Goal: Task Accomplishment & Management: Manage account settings

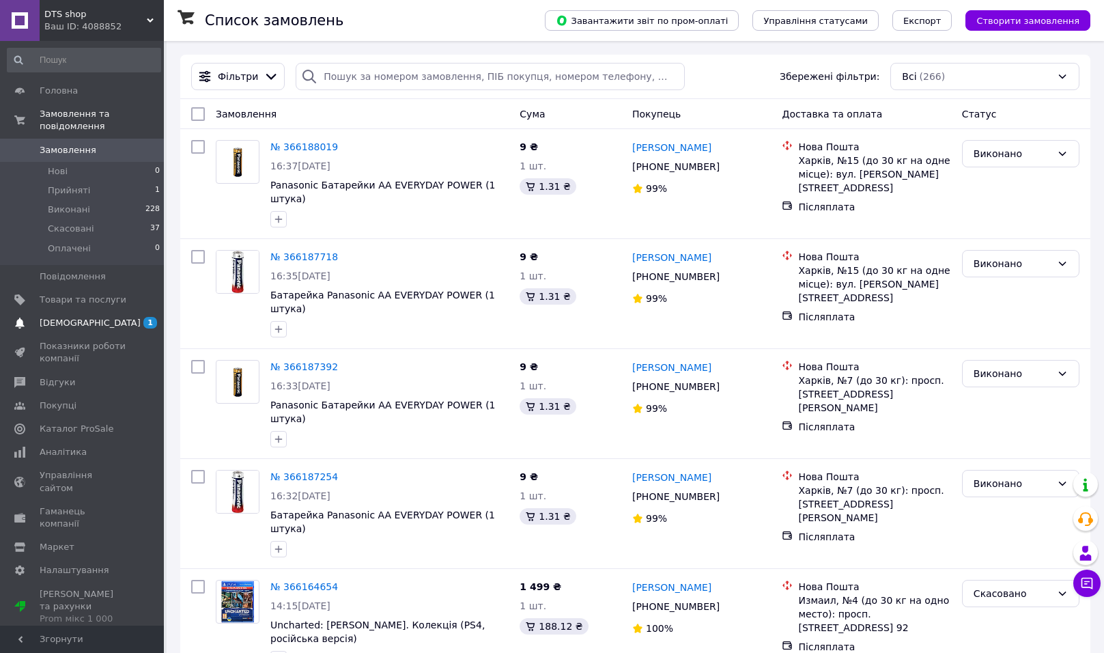
click at [122, 326] on span "[DEMOGRAPHIC_DATA]" at bounding box center [83, 323] width 87 height 12
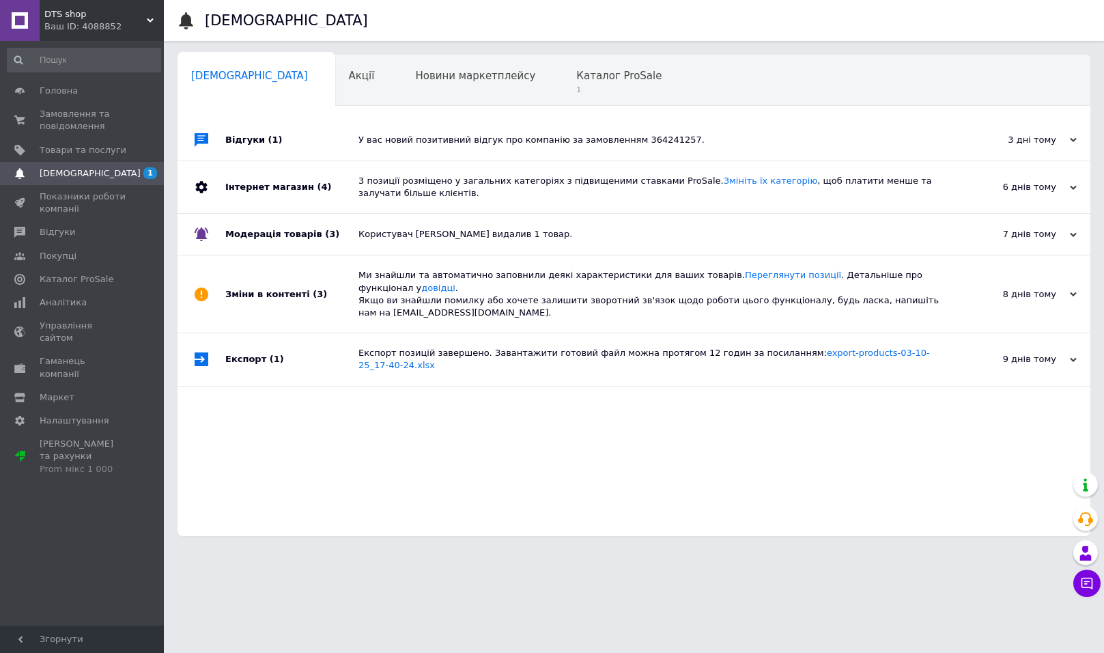
click at [759, 141] on div "У вас новий позитивний відгук про компанію за замовленням 364241257." at bounding box center [650, 140] width 582 height 12
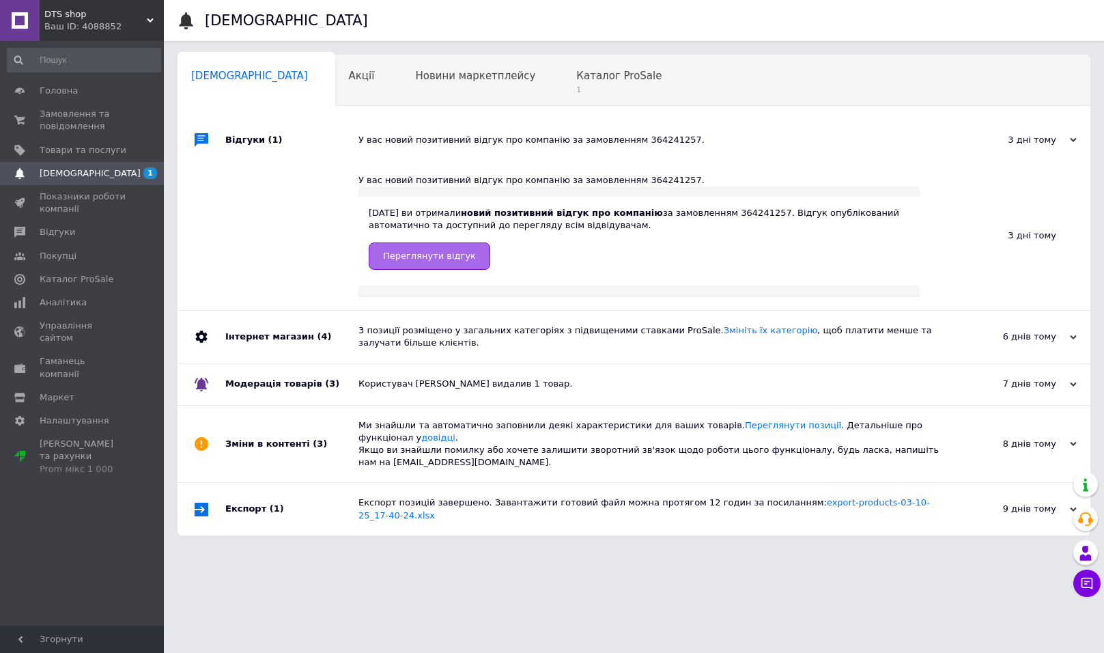
click at [436, 254] on span "Переглянути відгук" at bounding box center [429, 256] width 93 height 10
click at [576, 84] on div "Каталог ProSale 1" at bounding box center [626, 81] width 126 height 52
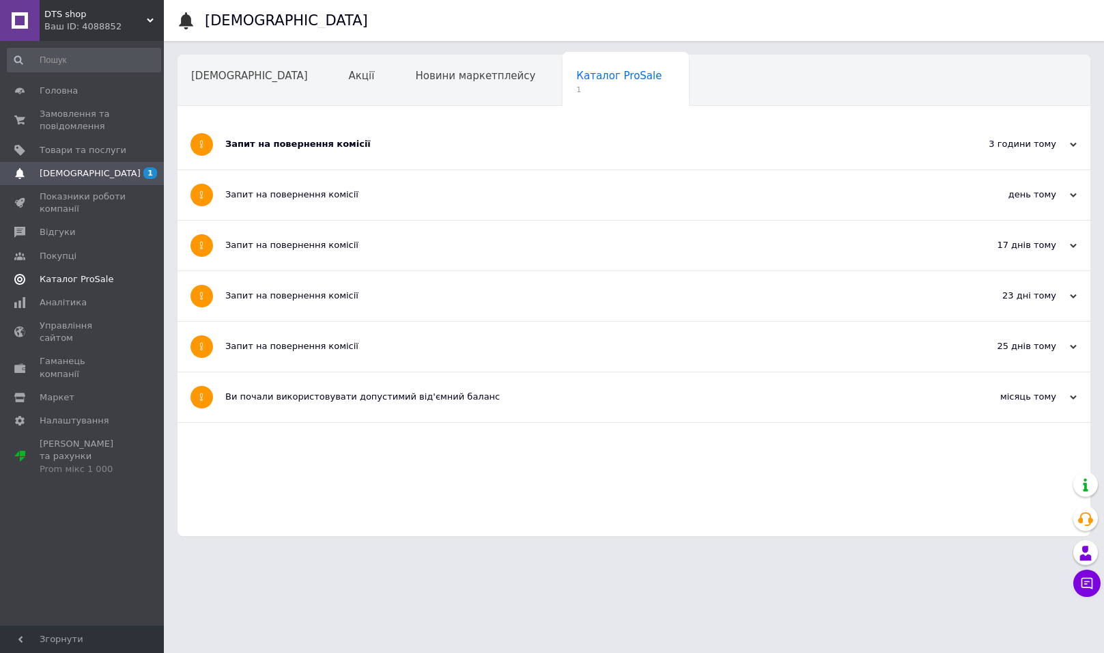
click at [101, 279] on span "Каталог ProSale" at bounding box center [77, 279] width 74 height 12
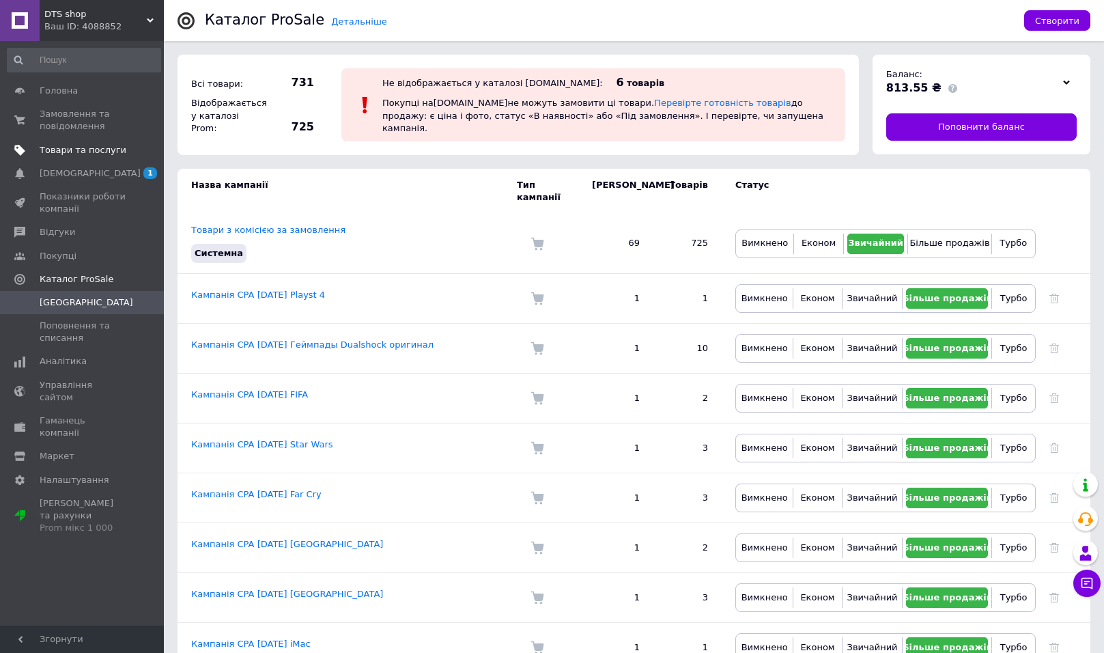
click at [98, 141] on link "Товари та послуги" at bounding box center [84, 150] width 168 height 23
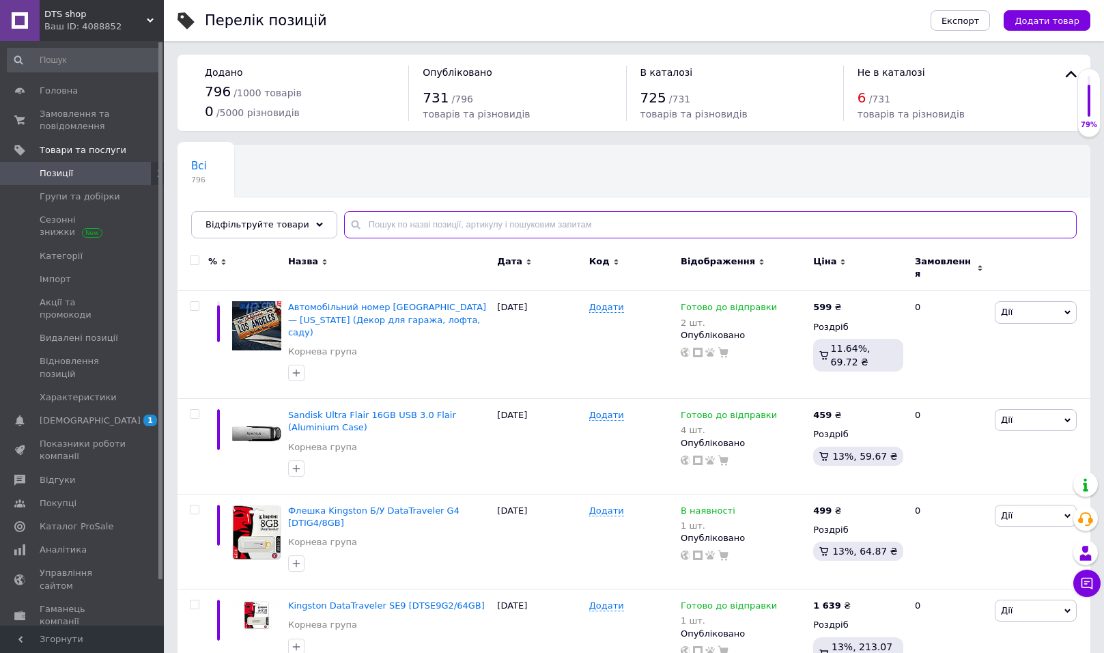
click at [495, 223] on input "text" at bounding box center [710, 224] width 733 height 27
type input "y"
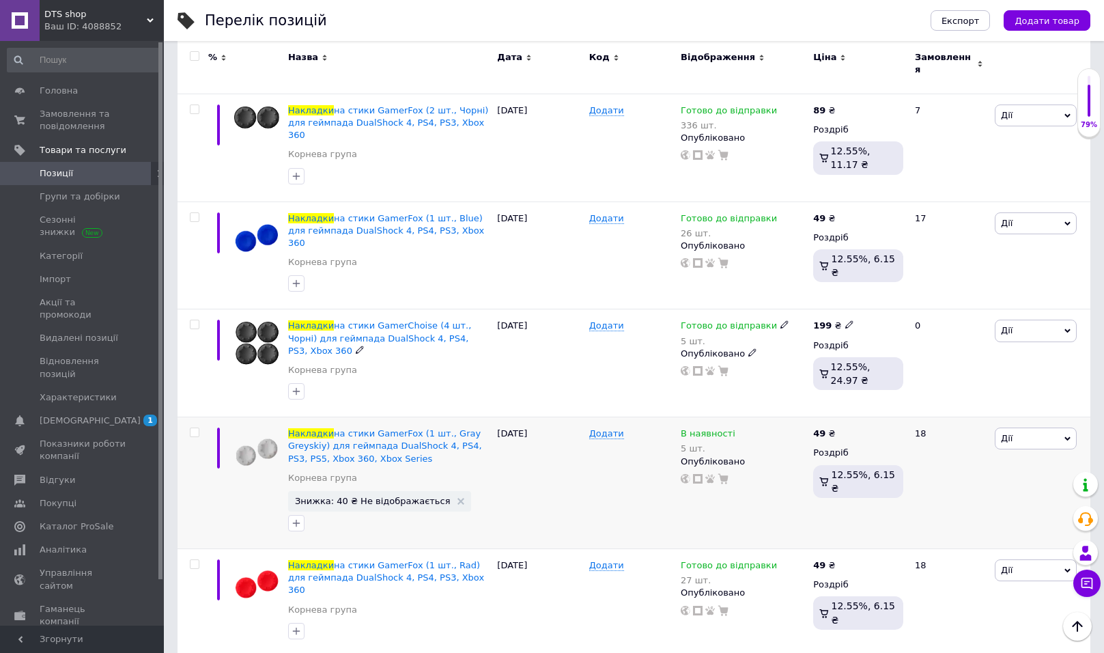
scroll to position [443, 0]
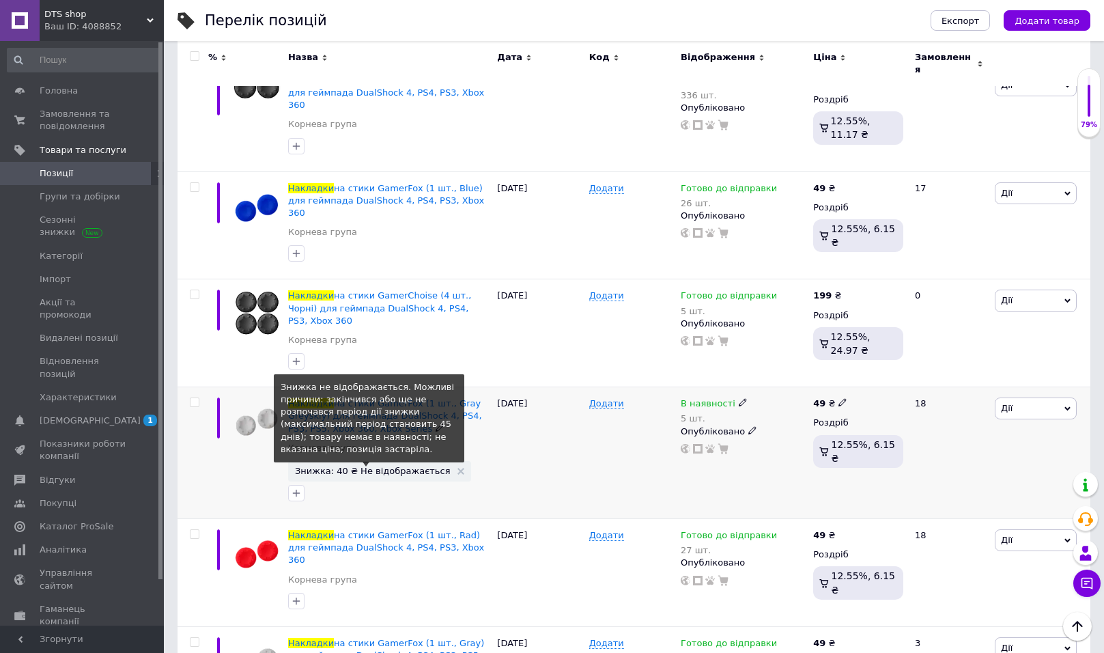
type input "накладки"
click at [402, 466] on span "Знижка: 40 ₴ Не відображається" at bounding box center [373, 470] width 156 height 9
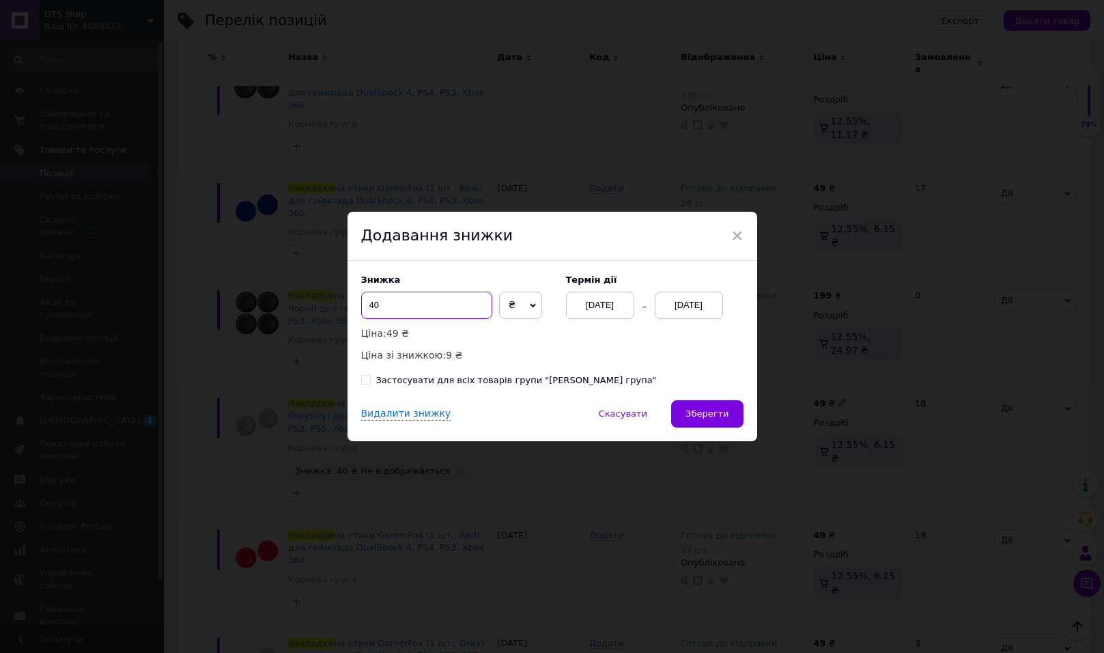
click at [451, 305] on input "40" at bounding box center [426, 305] width 131 height 27
type input "41"
click at [723, 422] on button "Зберегти" at bounding box center [707, 413] width 72 height 27
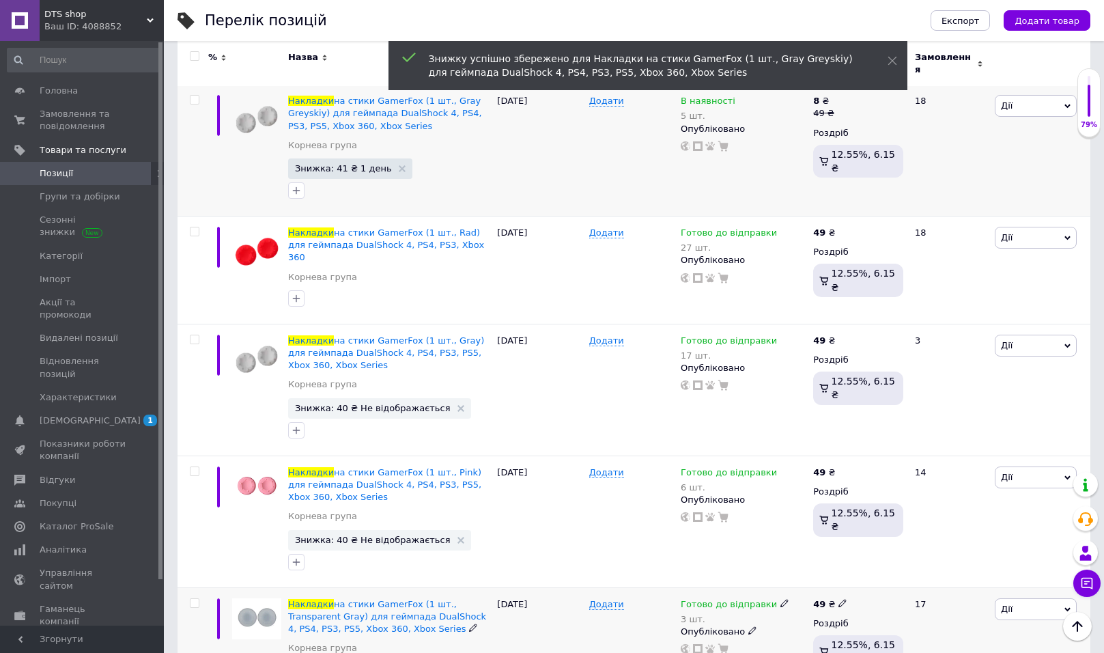
scroll to position [765, 0]
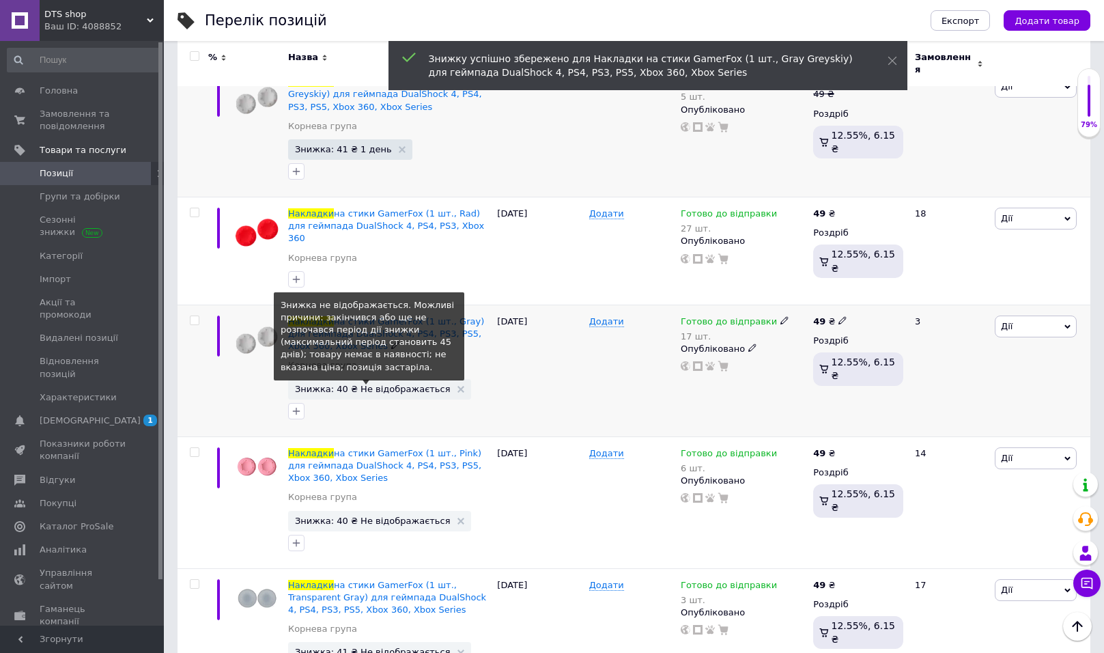
click at [397, 385] on span "Знижка: 40 ₴ Не відображається" at bounding box center [373, 389] width 156 height 9
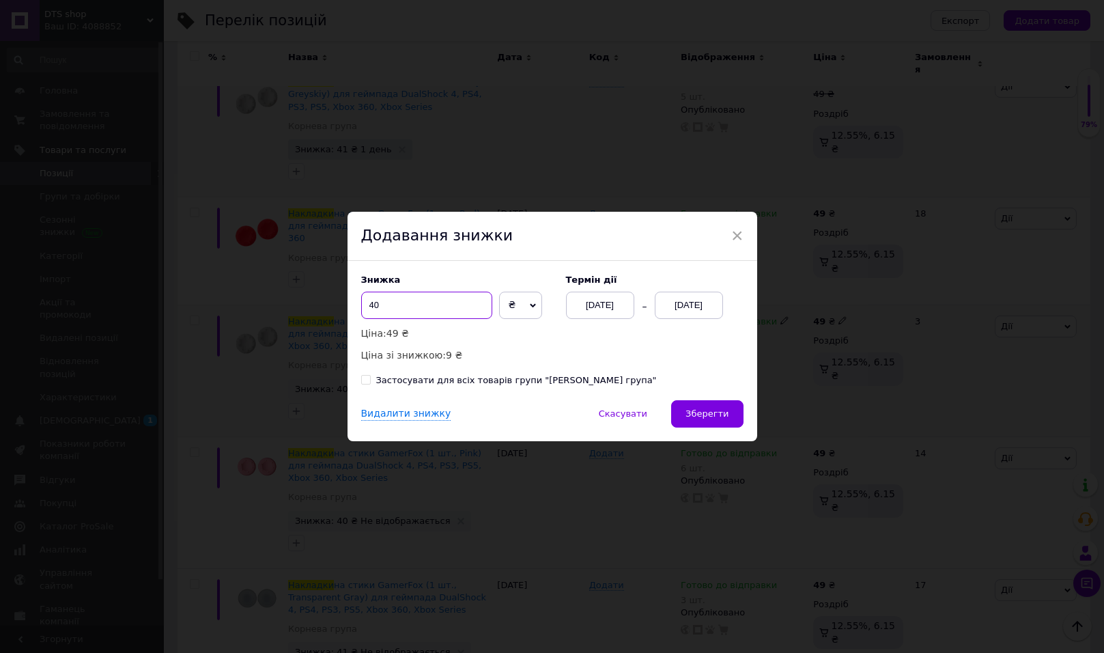
click at [407, 303] on input "40" at bounding box center [426, 305] width 131 height 27
type input "41"
drag, startPoint x: 707, startPoint y: 412, endPoint x: 677, endPoint y: 433, distance: 36.2
click at [707, 412] on span "Зберегти" at bounding box center [707, 413] width 43 height 10
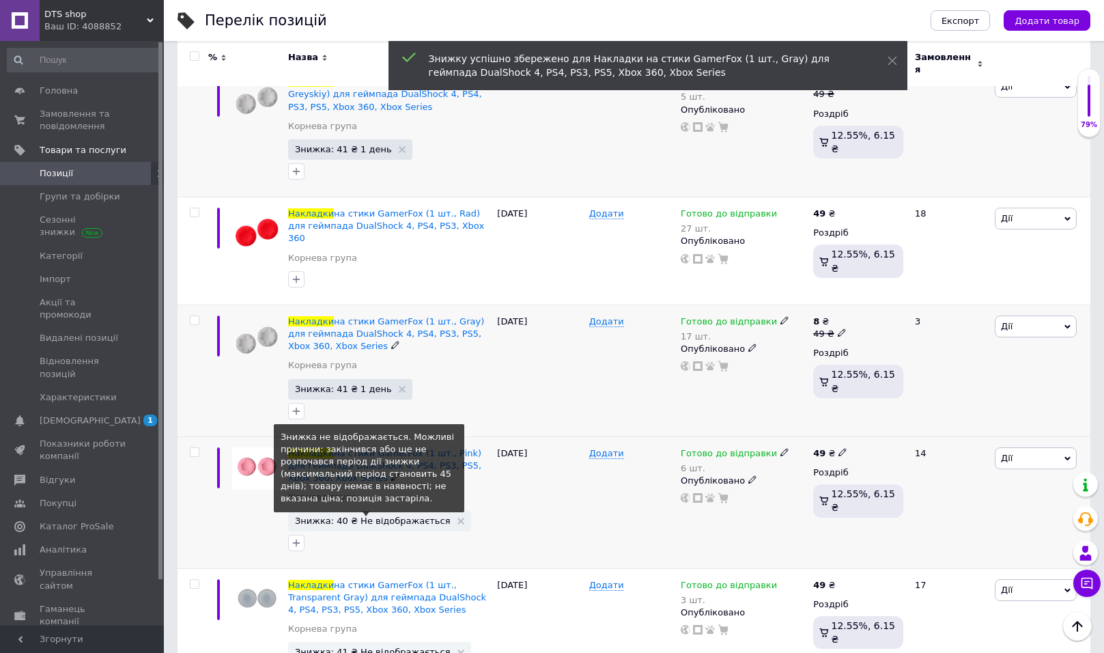
click at [380, 516] on span "Знижка: 40 ₴ Не відображається" at bounding box center [373, 520] width 156 height 9
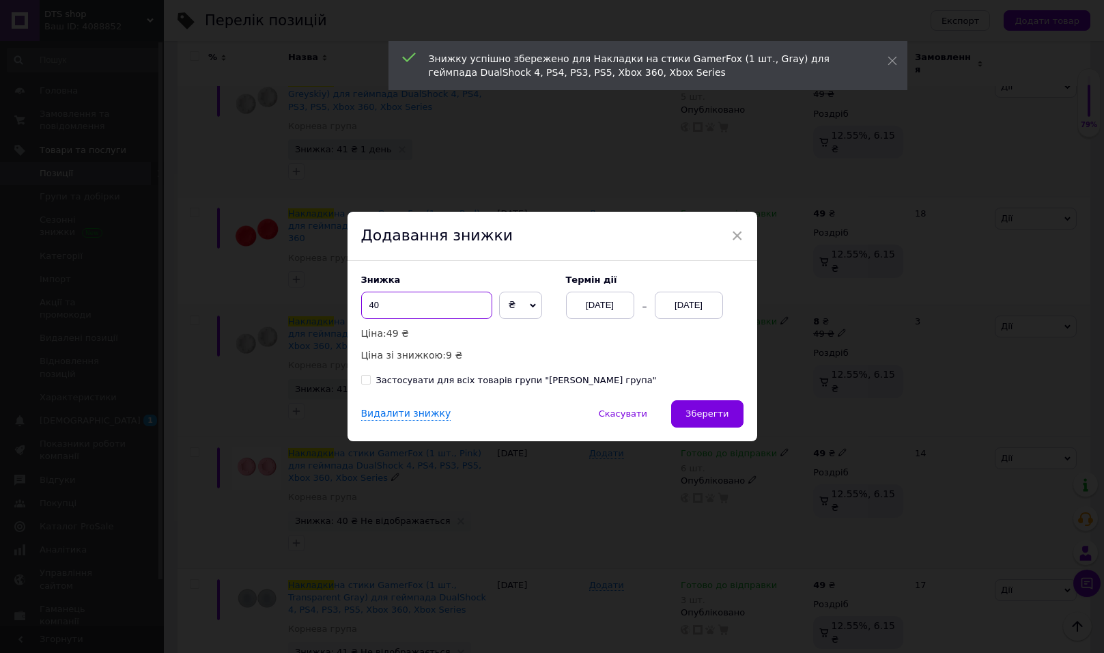
click at [425, 316] on input "40" at bounding box center [426, 305] width 131 height 27
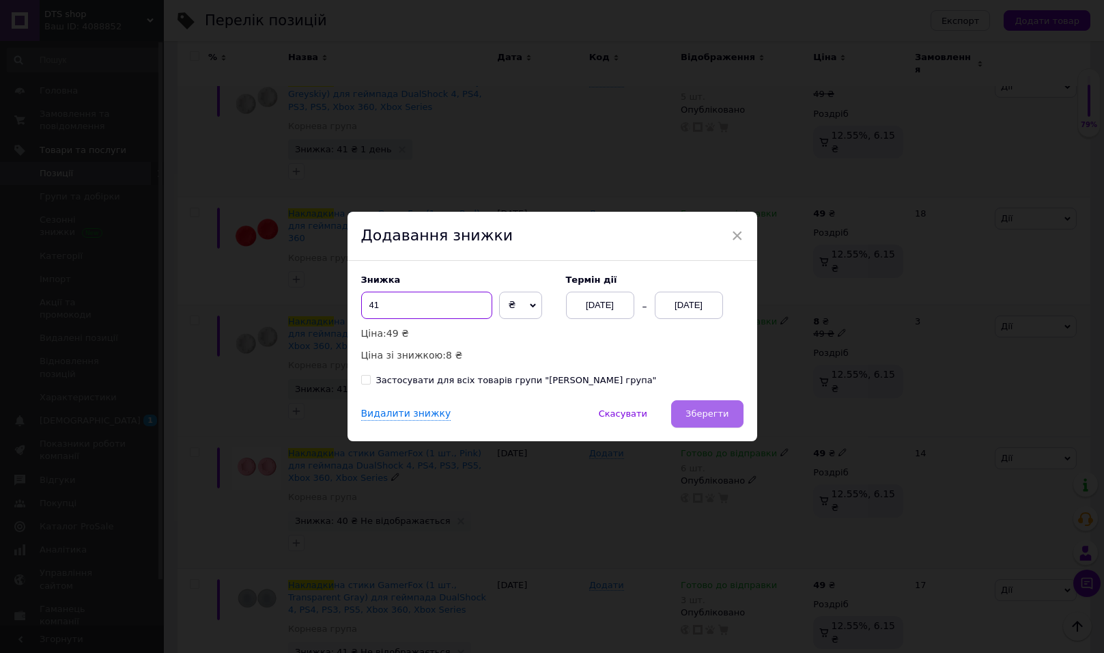
type input "41"
click at [708, 406] on button "Зберегти" at bounding box center [707, 413] width 72 height 27
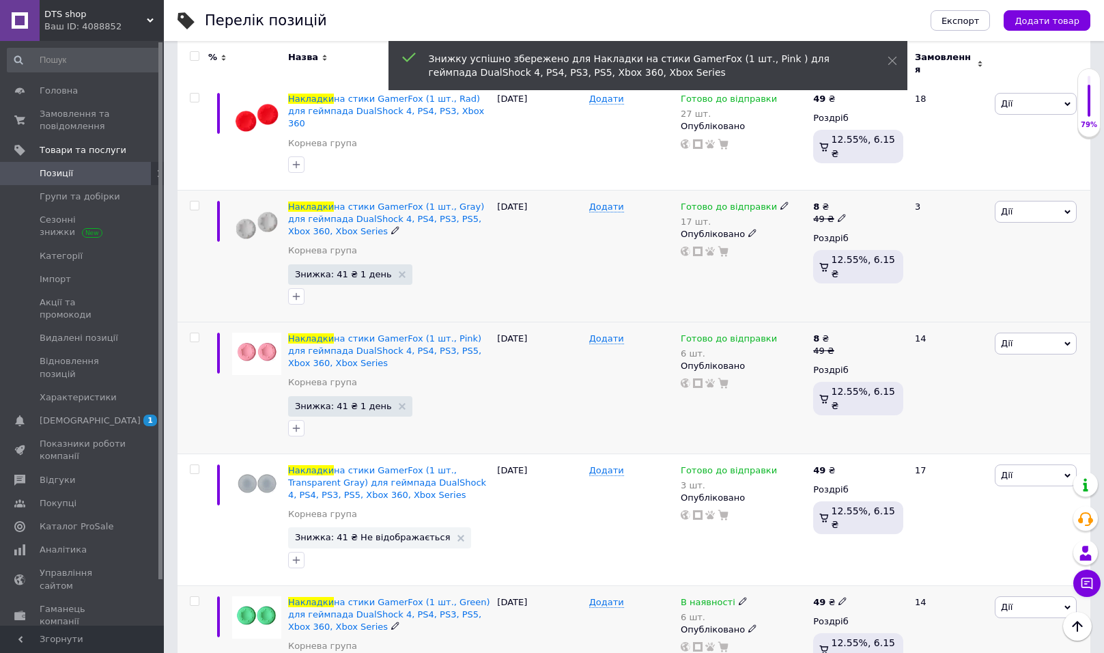
scroll to position [949, 0]
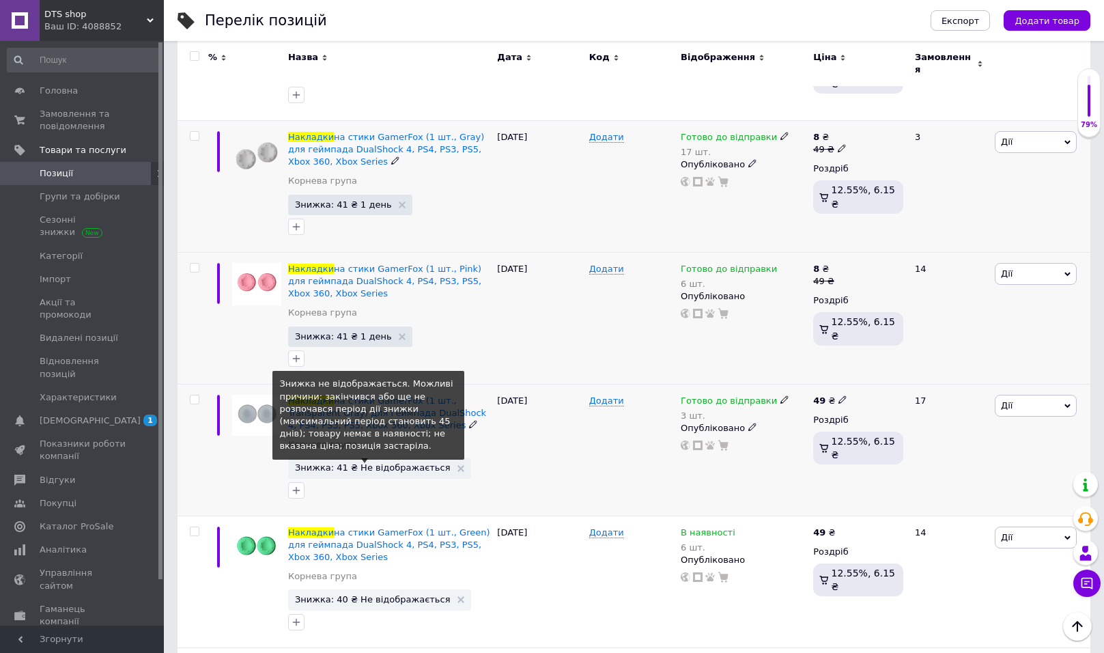
click at [377, 463] on span "Знижка: 41 ₴ Не відображається" at bounding box center [373, 467] width 156 height 9
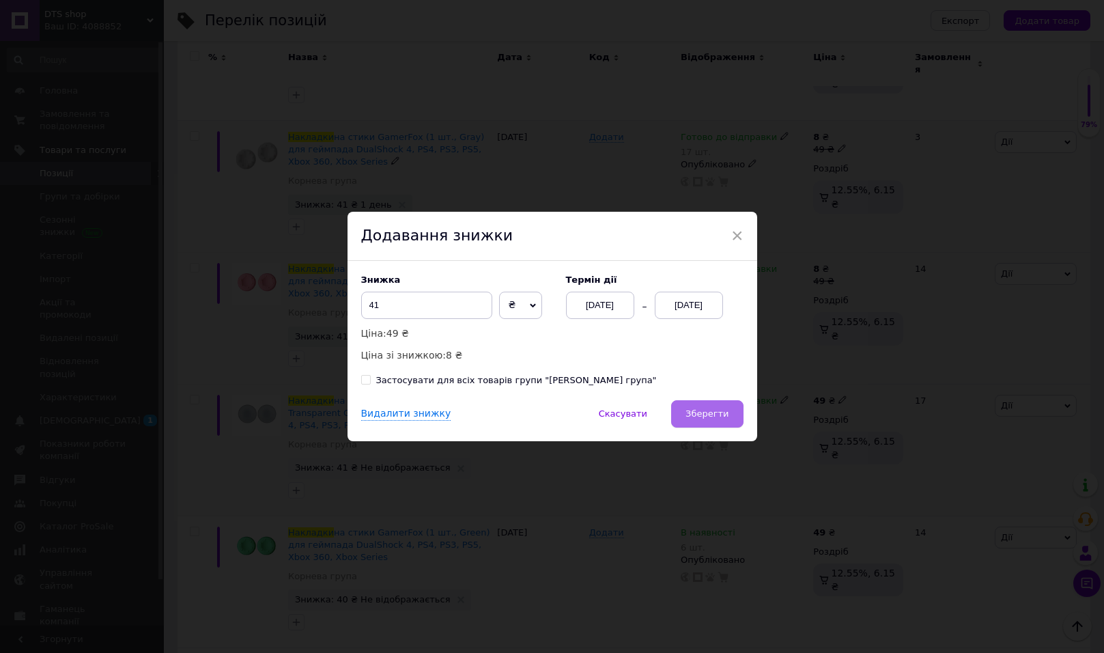
click at [724, 412] on span "Зберегти" at bounding box center [707, 413] width 43 height 10
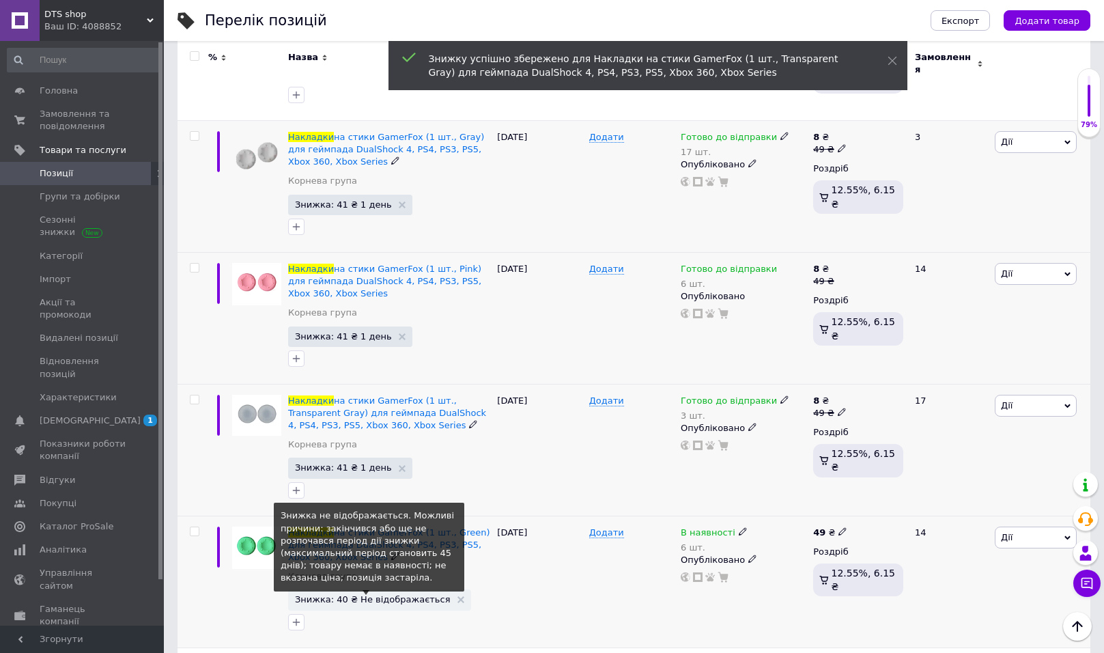
click at [364, 595] on span "Знижка: 40 ₴ Не відображається" at bounding box center [373, 599] width 156 height 9
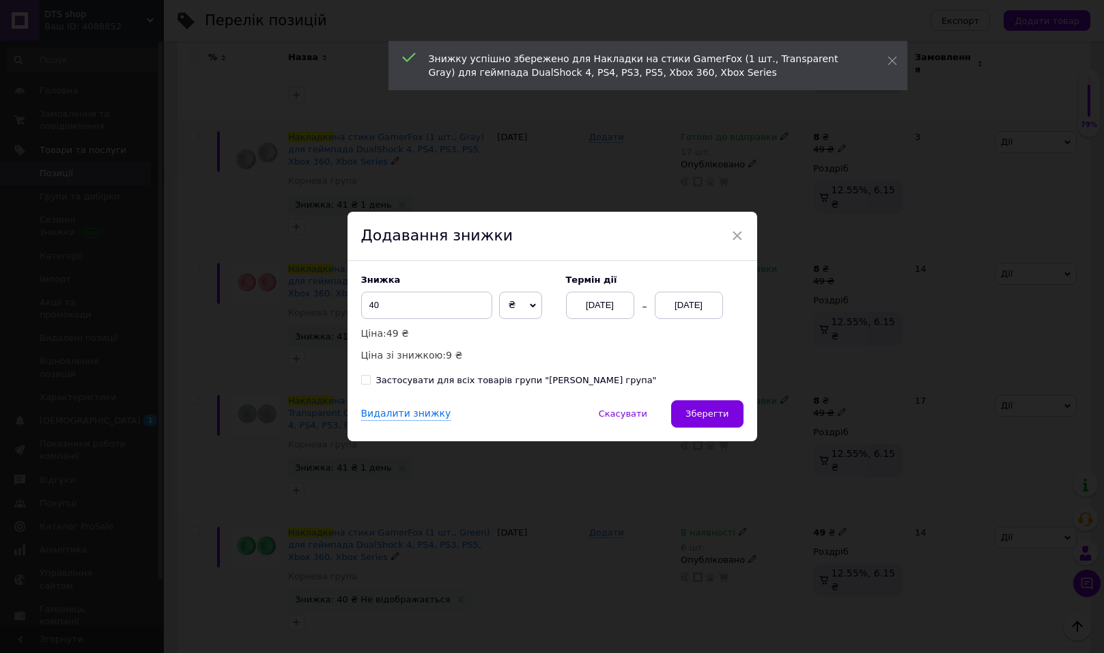
drag, startPoint x: 712, startPoint y: 413, endPoint x: 605, endPoint y: 514, distance: 146.9
click at [712, 414] on span "Зберегти" at bounding box center [707, 413] width 43 height 10
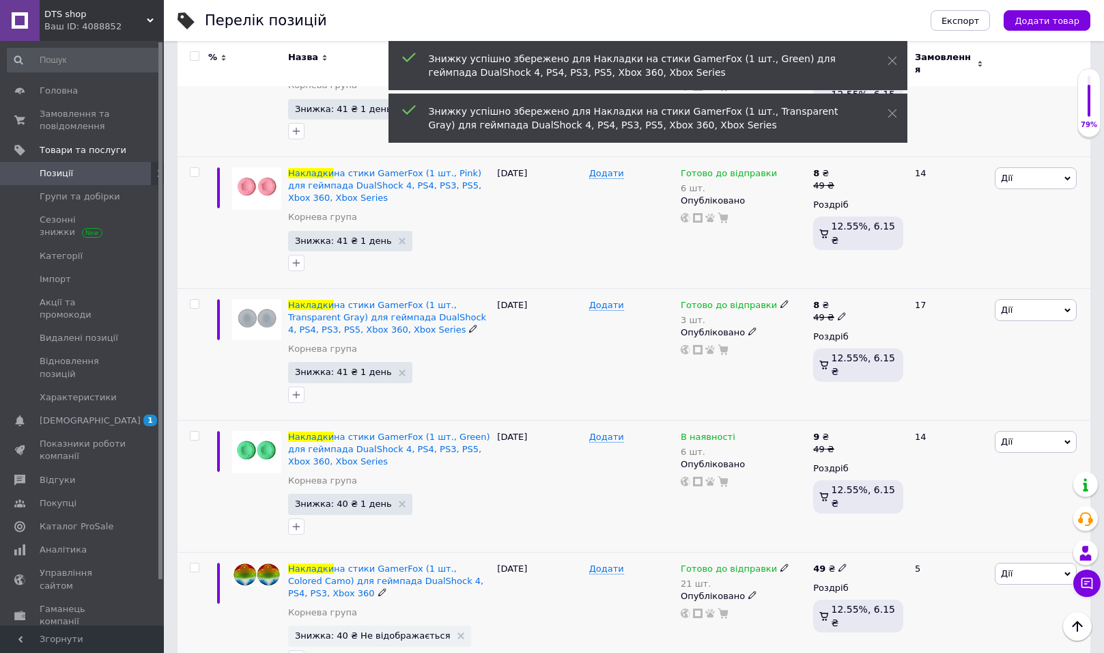
scroll to position [1132, 0]
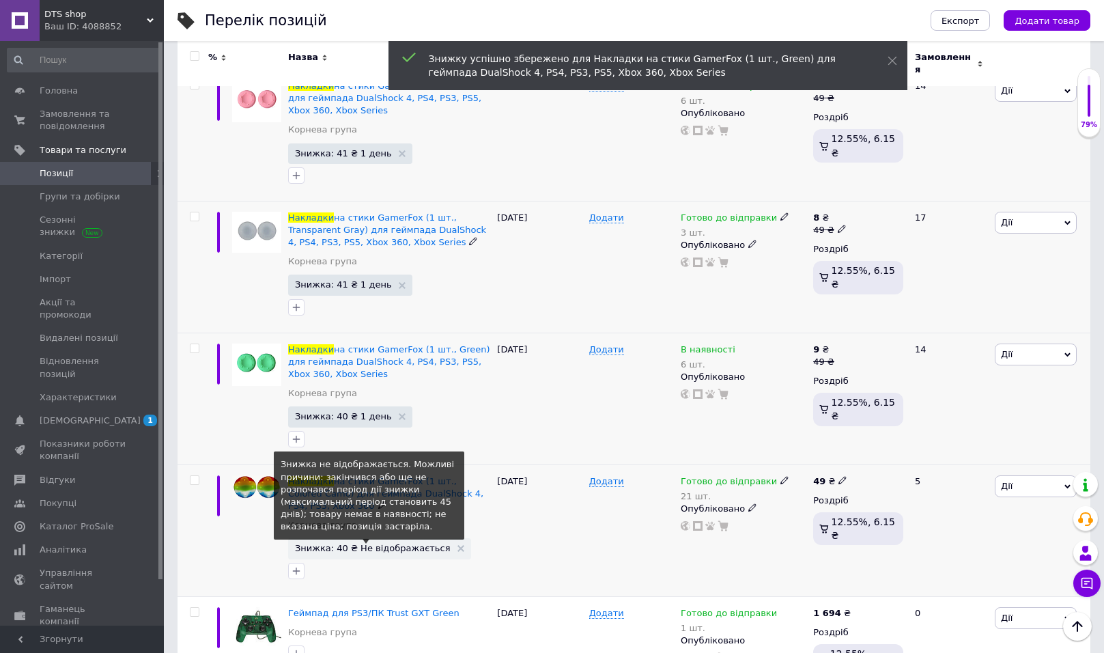
click at [387, 544] on span "Знижка: 40 ₴ Не відображається" at bounding box center [373, 548] width 156 height 9
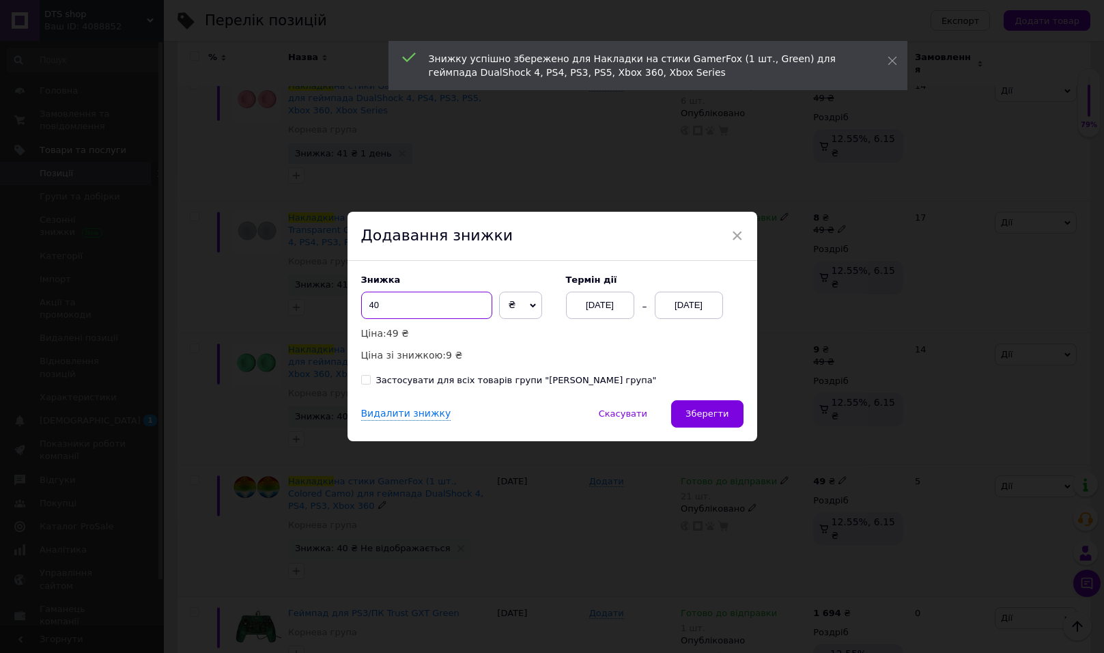
click at [431, 299] on input "40" at bounding box center [426, 305] width 131 height 27
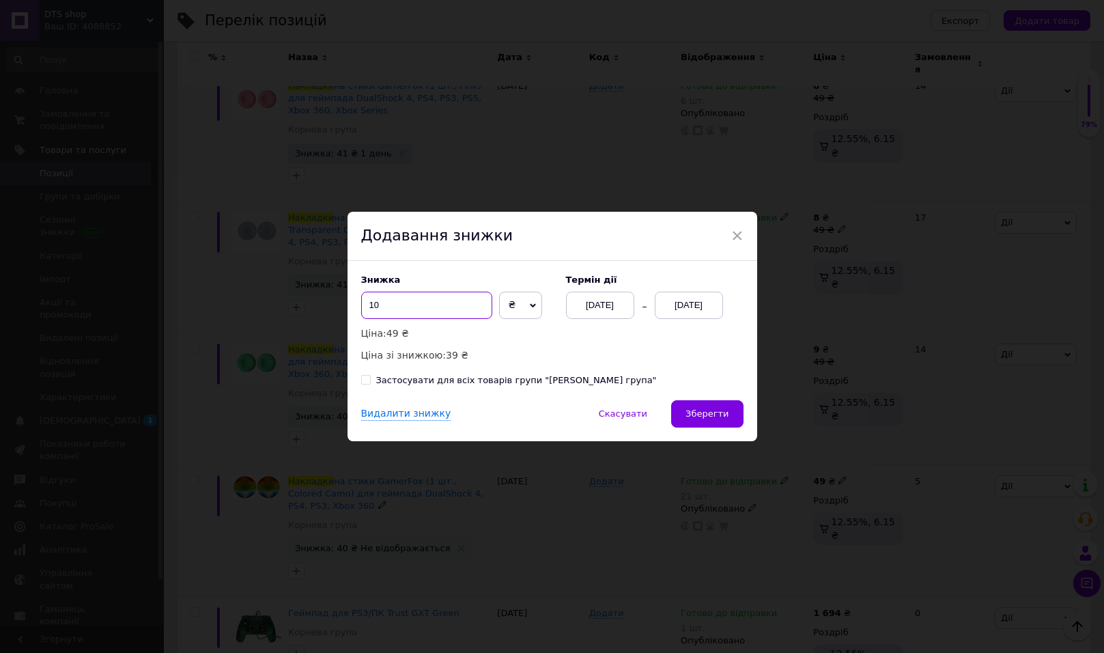
type input "1"
type input "41"
click at [723, 421] on button "Зберегти" at bounding box center [707, 413] width 72 height 27
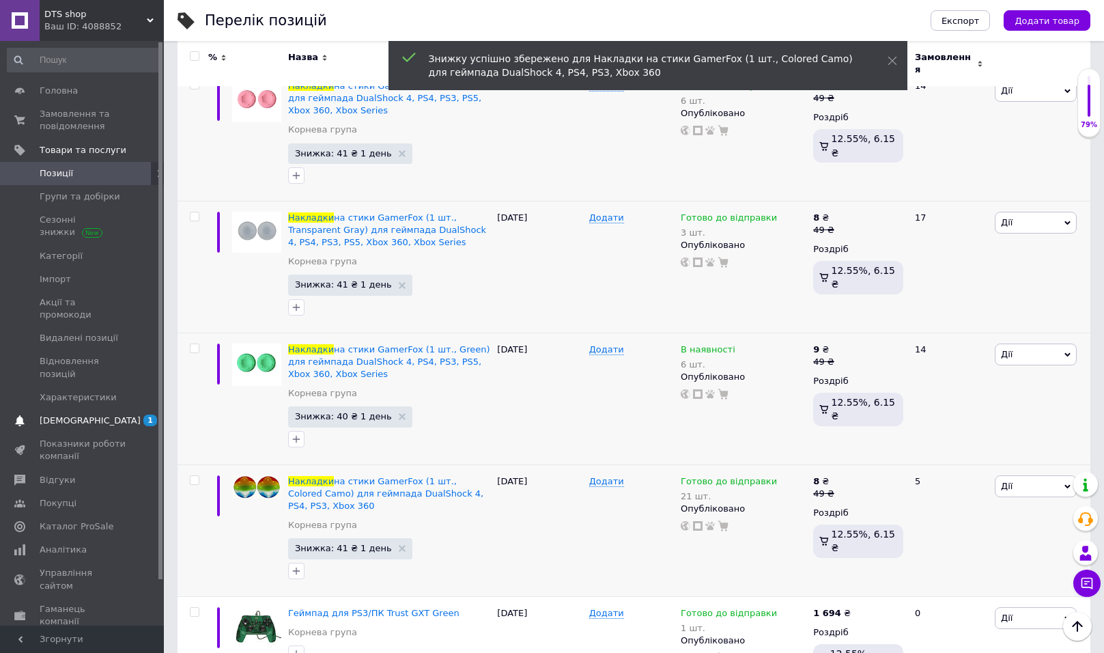
click at [107, 415] on span "[DEMOGRAPHIC_DATA]" at bounding box center [83, 421] width 87 height 12
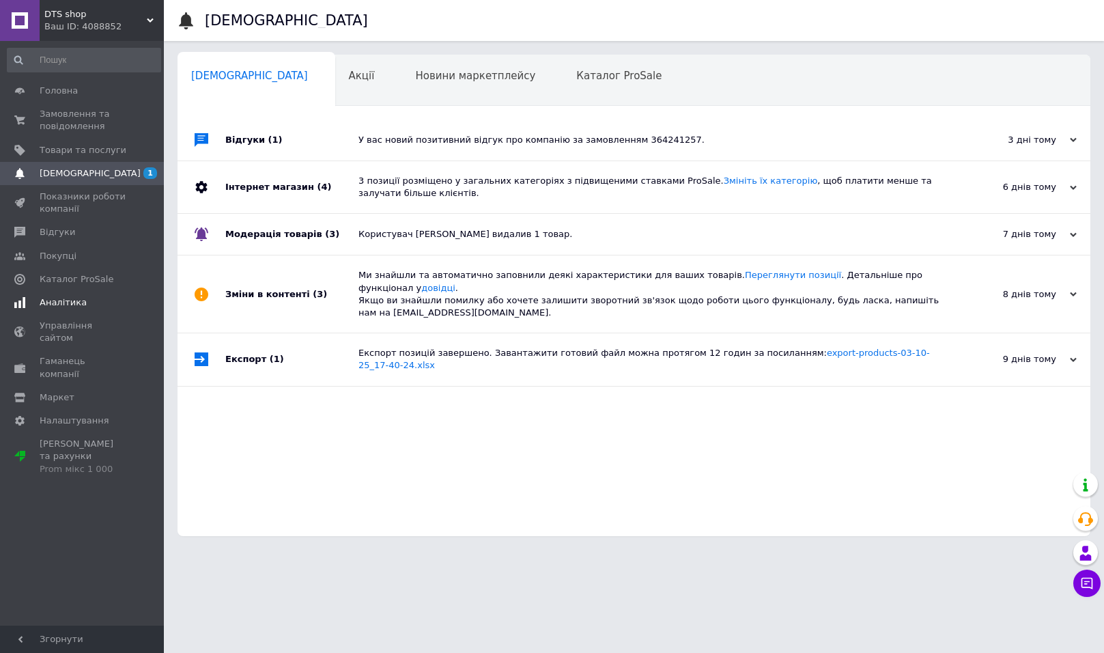
click at [59, 301] on span "Аналітика" at bounding box center [63, 302] width 47 height 12
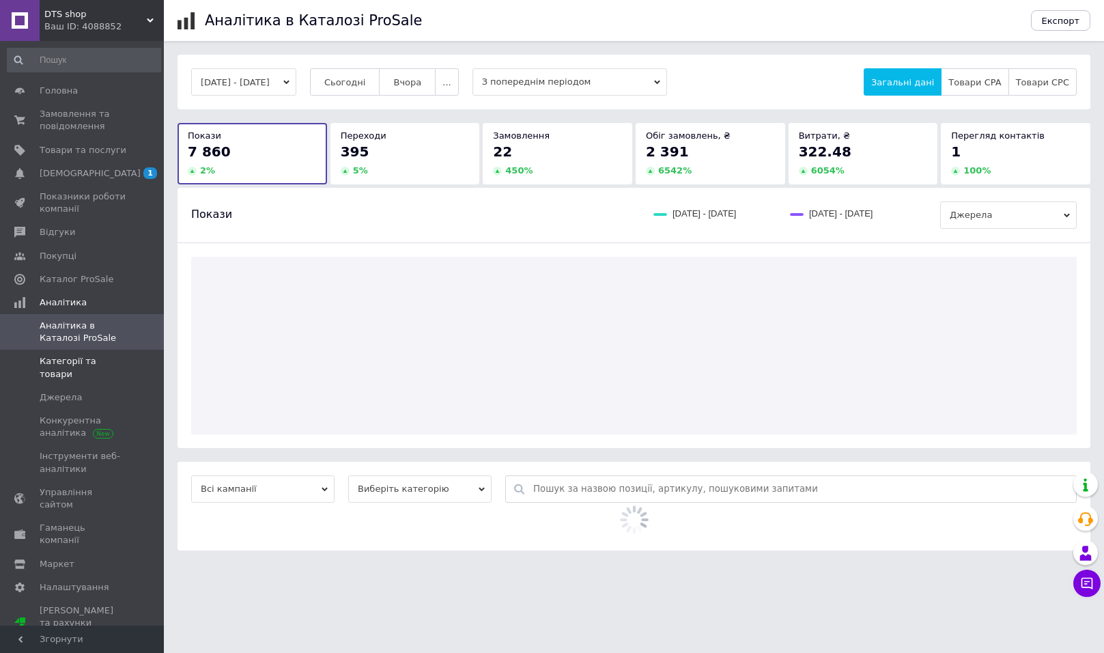
click at [71, 359] on span "Категорії та товари" at bounding box center [83, 367] width 87 height 25
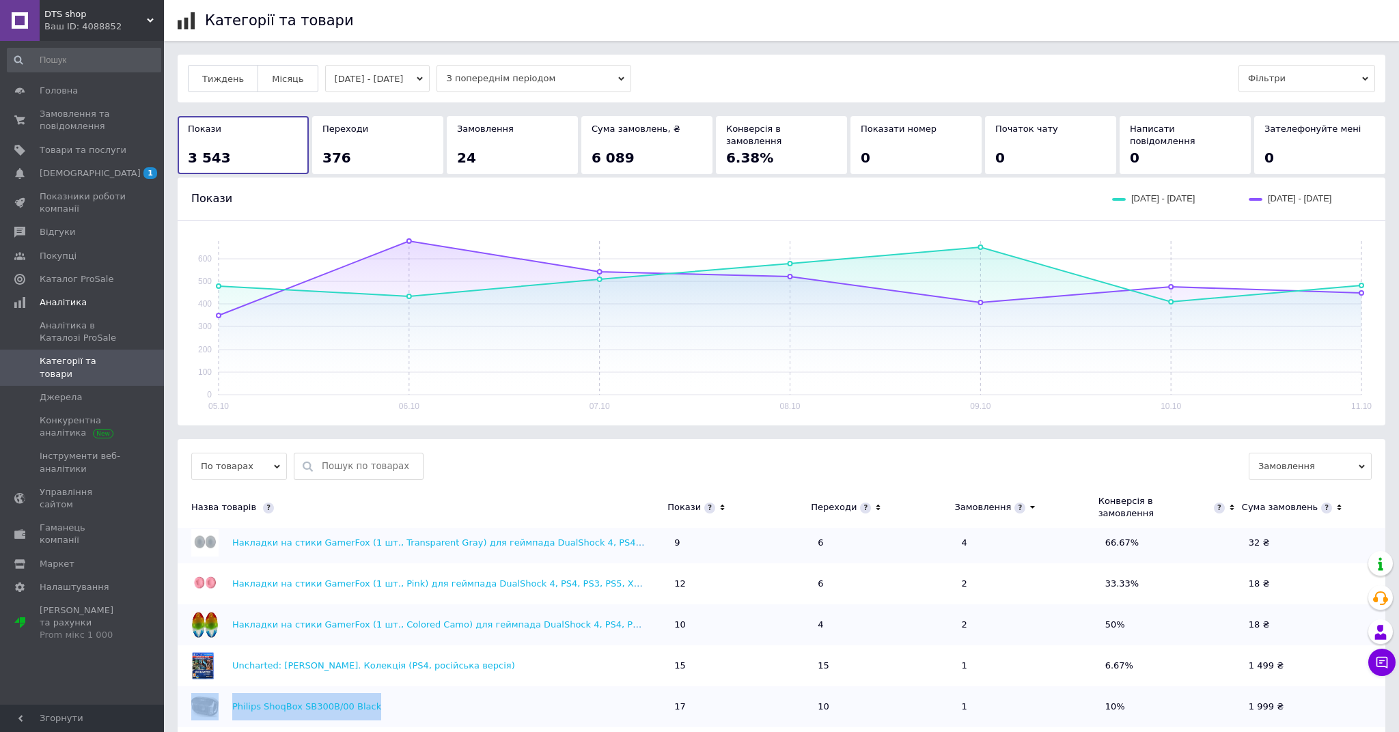
click at [404, 74] on button "[DATE] - [DATE]" at bounding box center [377, 78] width 105 height 27
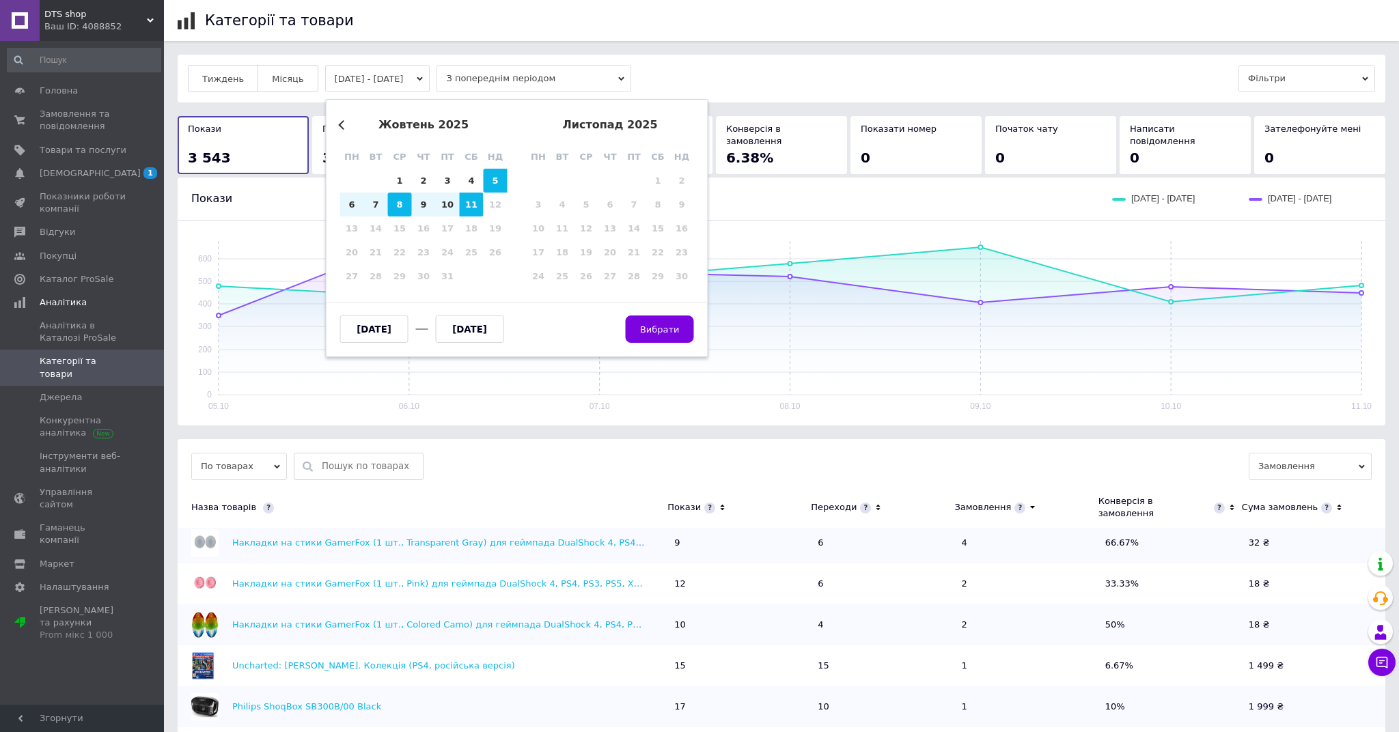
click at [404, 212] on div "8" at bounding box center [400, 205] width 24 height 24
type input "[DATE]"
click at [483, 209] on div "11" at bounding box center [472, 205] width 24 height 24
type input "[DATE]"
click at [670, 329] on span "Вибрати" at bounding box center [660, 329] width 40 height 10
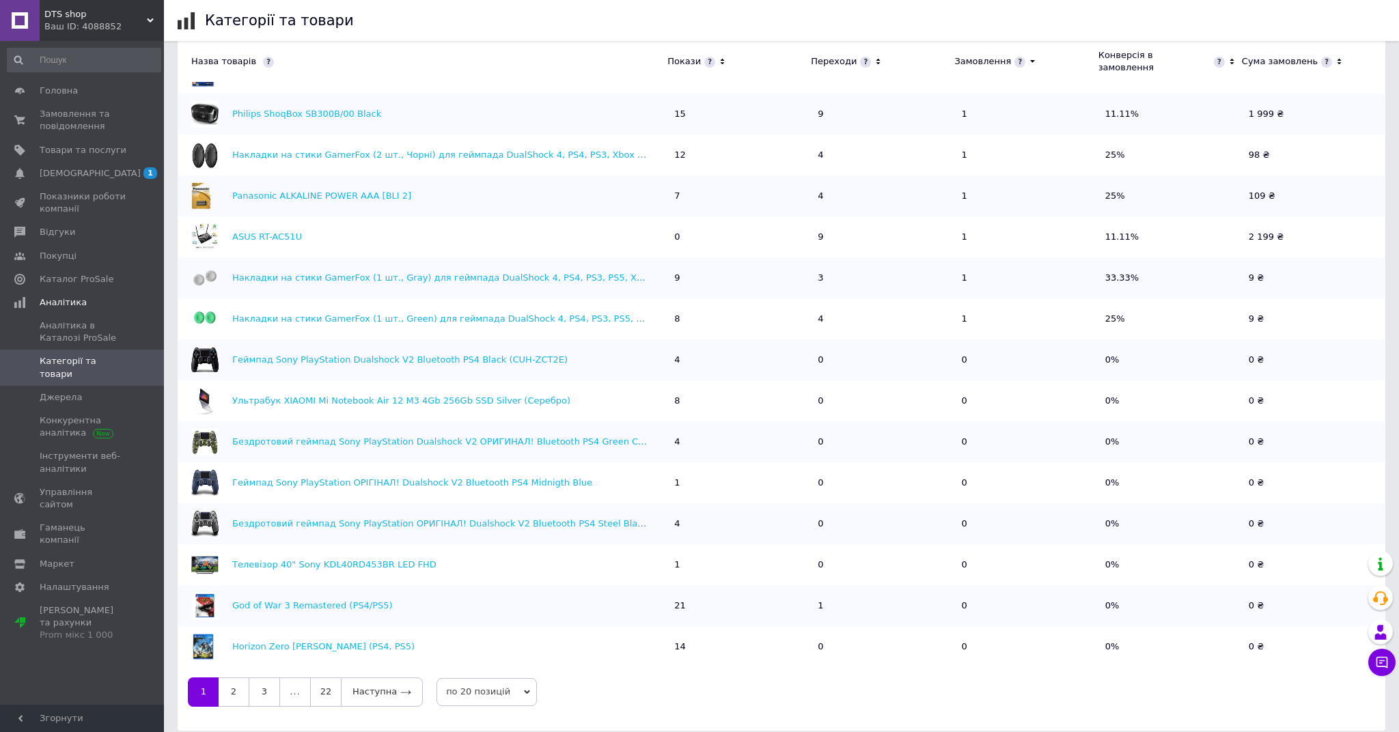
scroll to position [478, 0]
click at [238, 652] on link "2" at bounding box center [234, 692] width 30 height 29
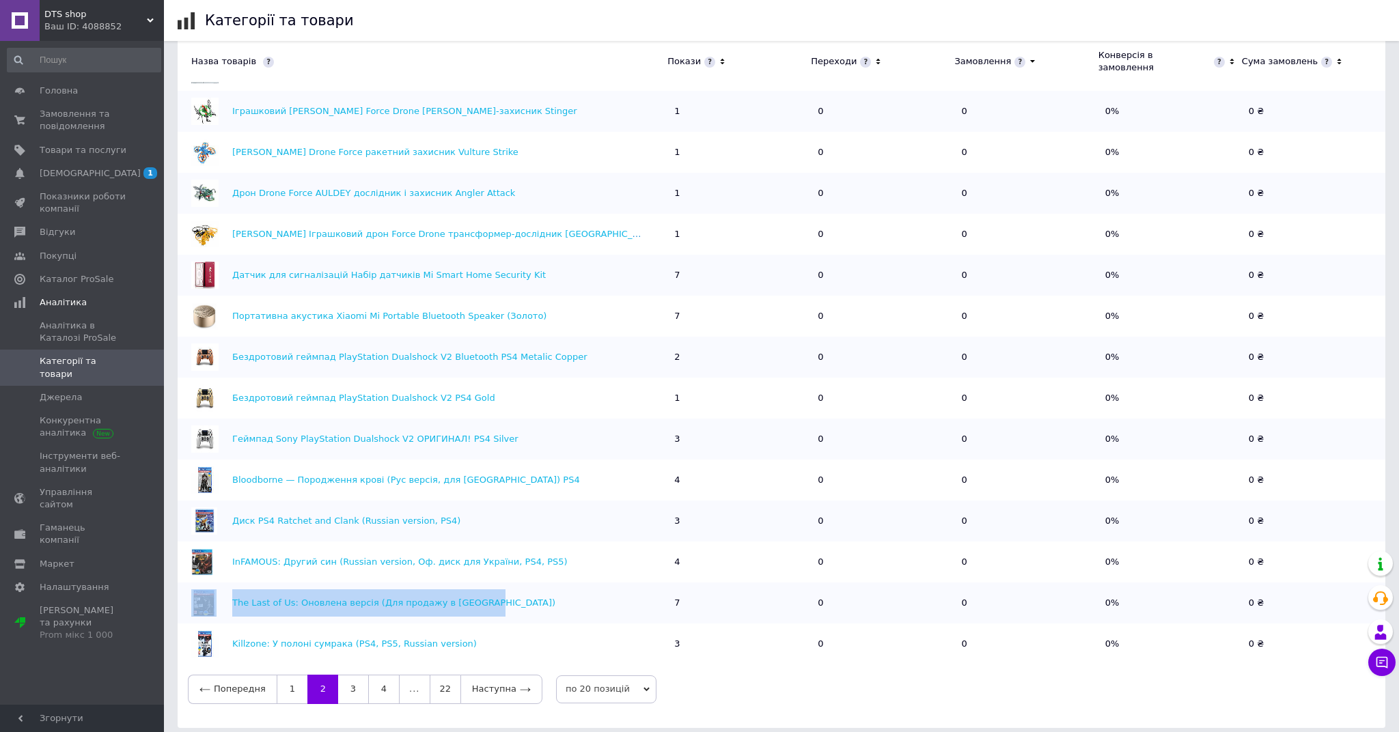
scroll to position [481, 0]
click at [352, 652] on link "3" at bounding box center [353, 689] width 30 height 29
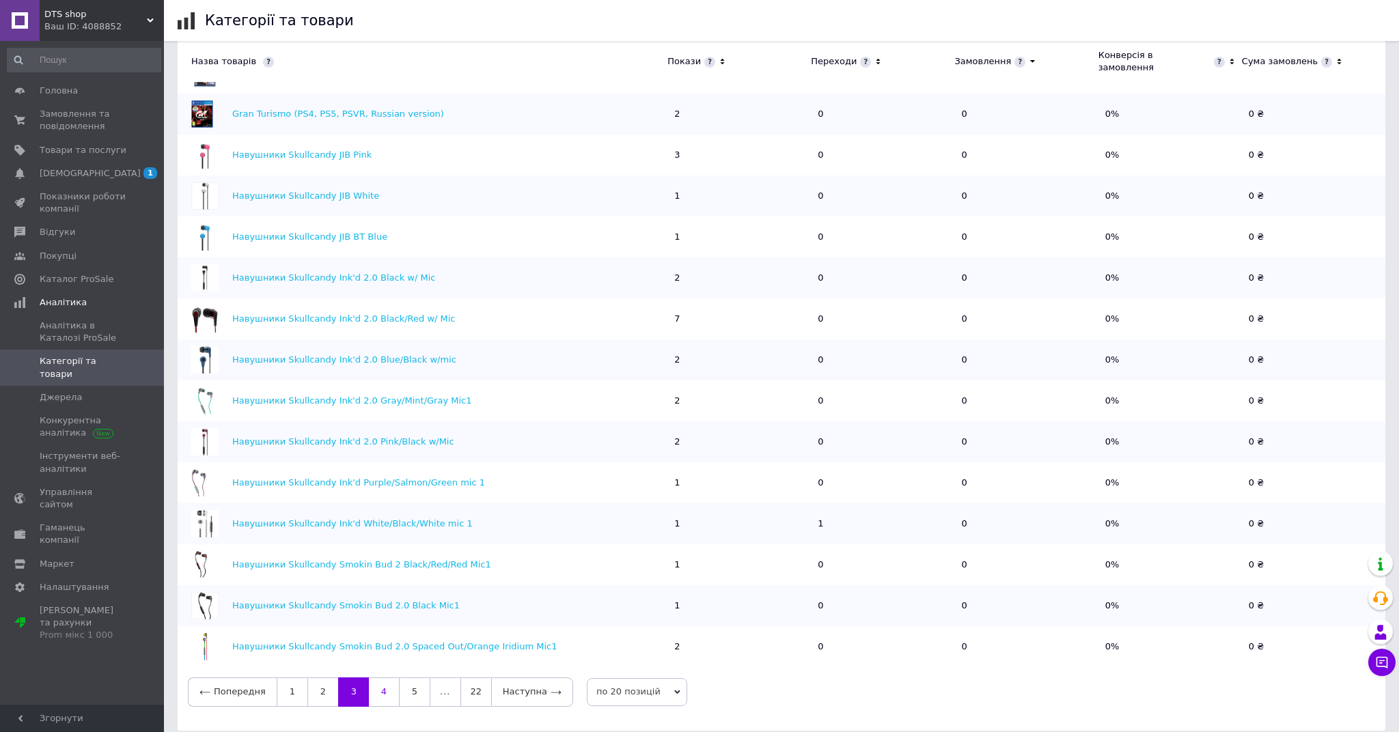
scroll to position [478, 0]
click at [389, 652] on link "4" at bounding box center [384, 692] width 30 height 29
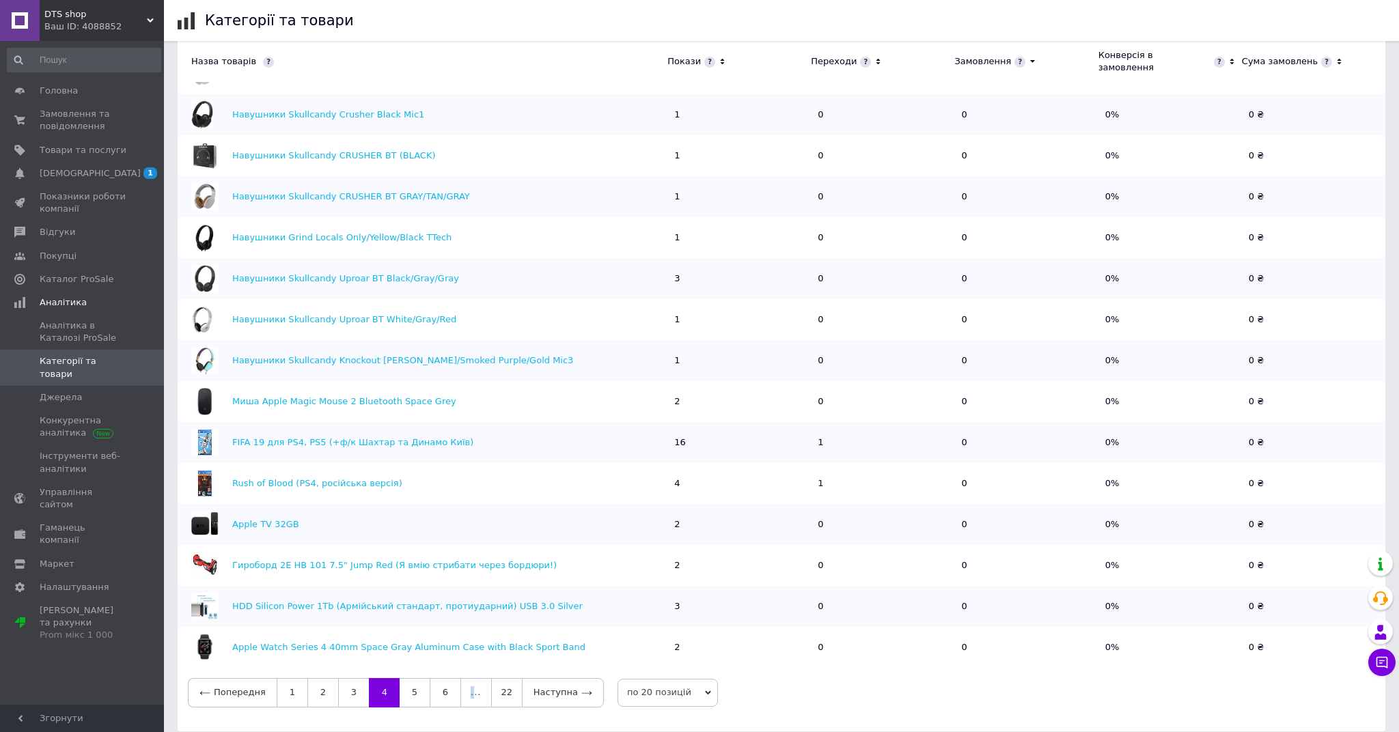
scroll to position [217, 0]
click at [422, 652] on link "5" at bounding box center [415, 692] width 30 height 29
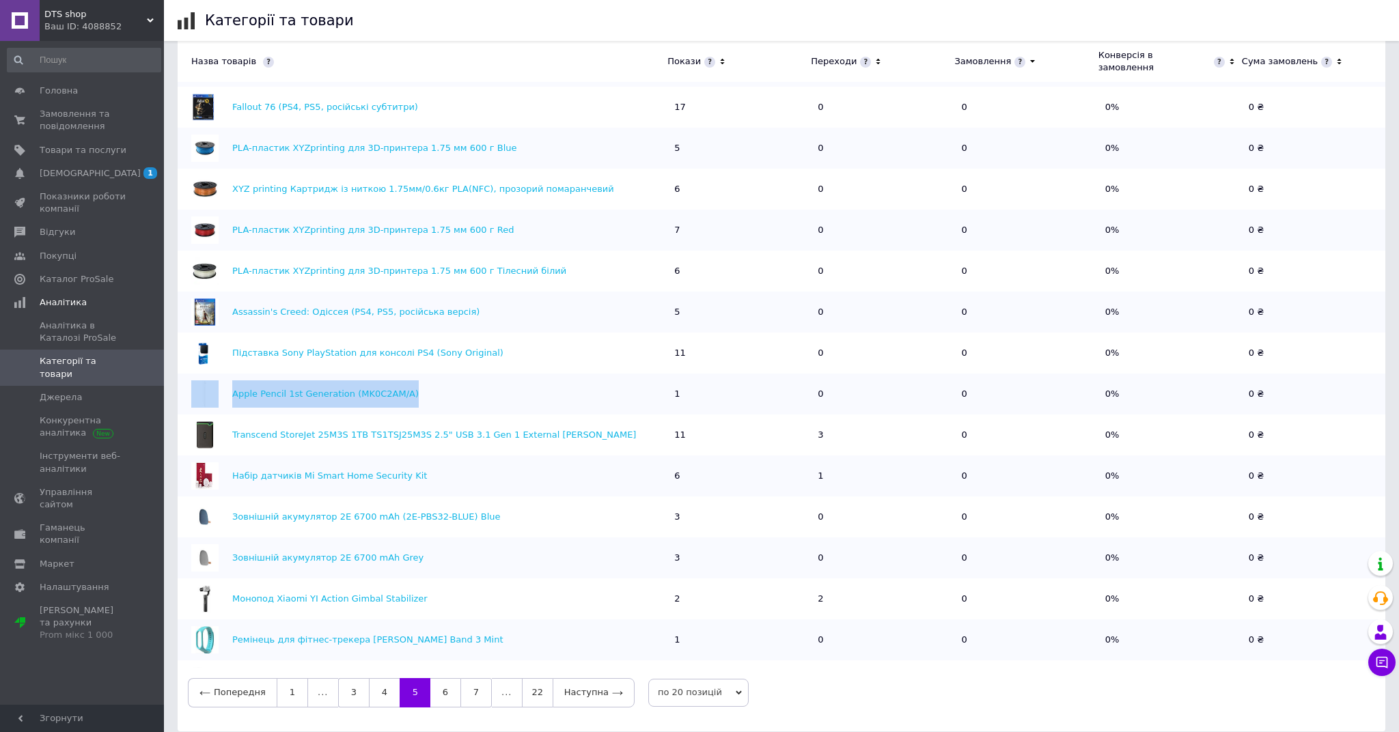
scroll to position [26, 0]
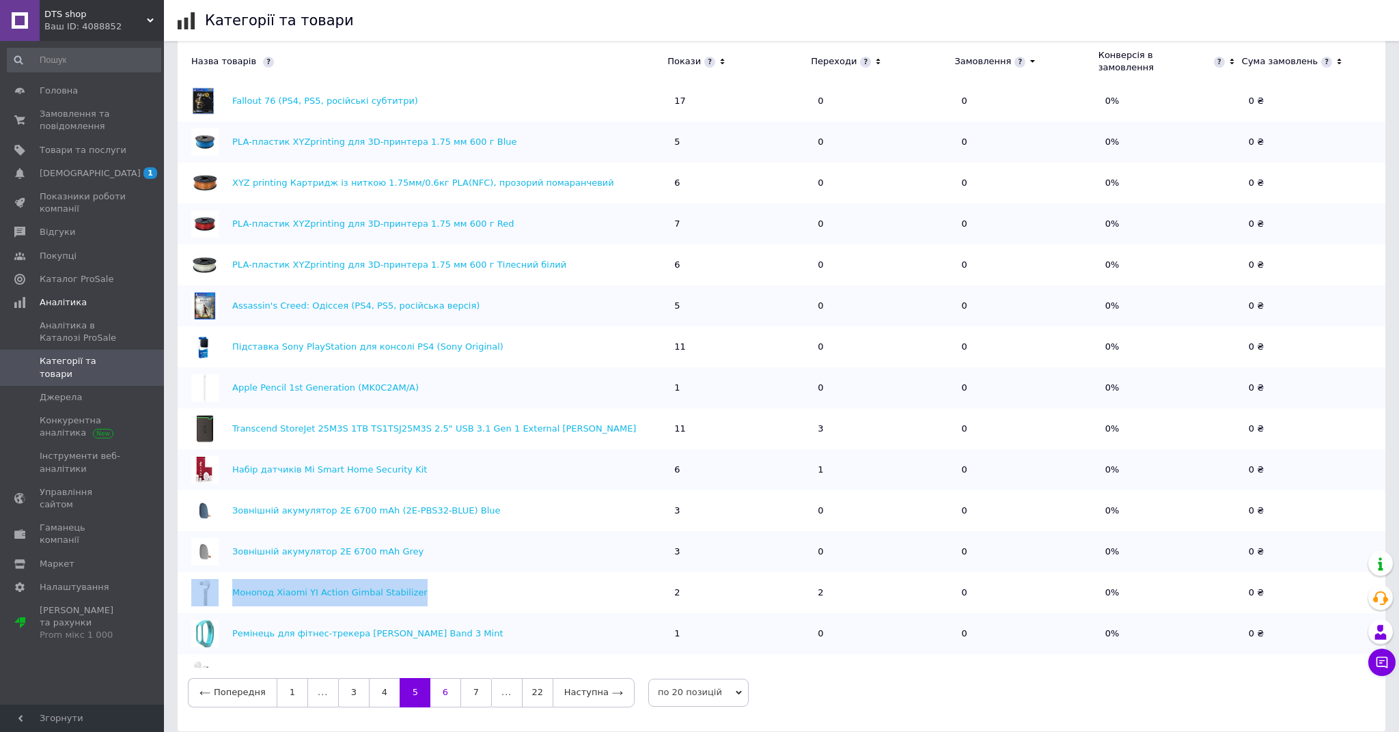
click at [446, 652] on link "6" at bounding box center [445, 692] width 30 height 29
